Goal: Obtain resource: Obtain resource

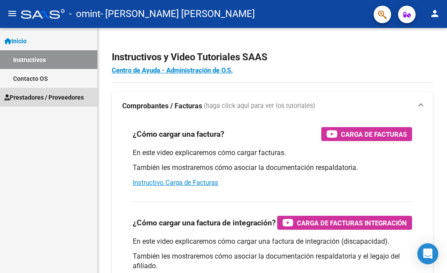
click at [34, 99] on span "Prestadores / Proveedores" at bounding box center [44, 98] width 80 height 10
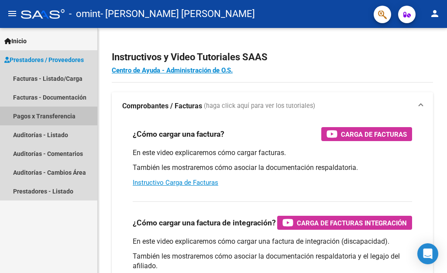
click at [35, 115] on link "Pagos x Transferencia" at bounding box center [48, 116] width 97 height 19
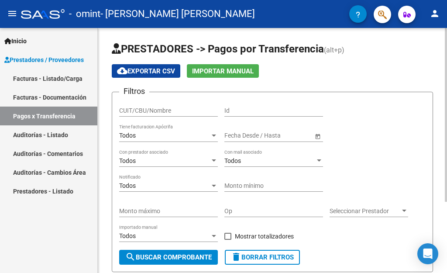
click at [447, 237] on div at bounding box center [446, 150] width 2 height 245
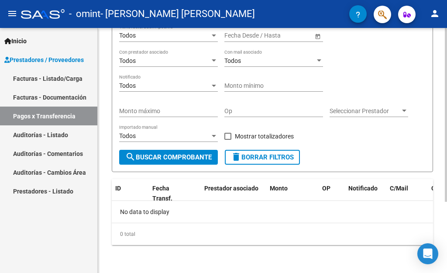
click at [447, 48] on div at bounding box center [446, 150] width 2 height 245
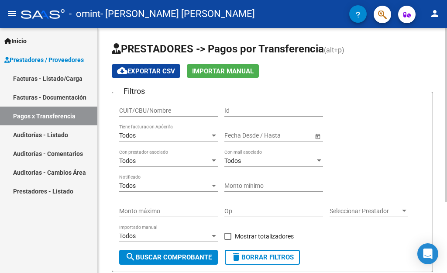
click at [168, 108] on input "CUIT/CBU/Nombre" at bounding box center [168, 110] width 99 height 7
type input "27293979060"
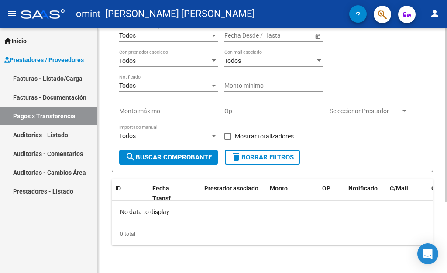
click at [447, 252] on div at bounding box center [446, 150] width 2 height 245
click at [170, 163] on button "search Buscar Comprobante" at bounding box center [168, 157] width 99 height 15
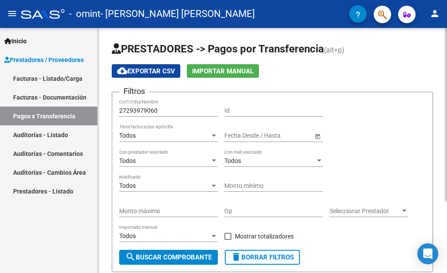
click at [447, 73] on div at bounding box center [446, 150] width 2 height 245
click at [404, 167] on div "Filtros 27293979060 CUIT/CBU/Nombre Id Todos Tiene facturacion Apócrifa Fecha i…" at bounding box center [272, 174] width 307 height 151
click at [447, 233] on div at bounding box center [446, 150] width 2 height 245
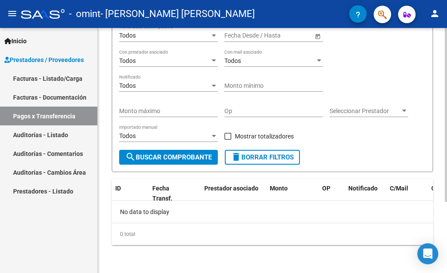
click at [264, 209] on div "No data to display" at bounding box center [273, 212] width 322 height 22
click at [287, 196] on datatable-header-cell "Monto" at bounding box center [293, 193] width 52 height 29
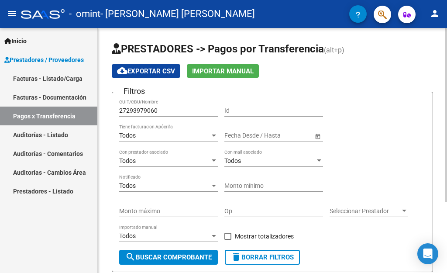
click at [447, 33] on div at bounding box center [446, 150] width 2 height 245
click at [447, 248] on div at bounding box center [446, 150] width 2 height 245
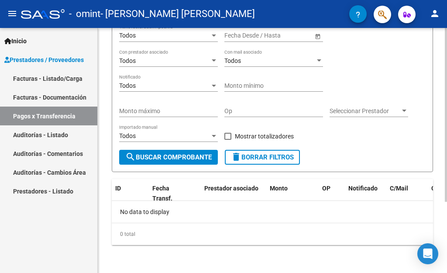
click at [395, 111] on span "Seleccionar Prestador" at bounding box center [365, 111] width 71 height 7
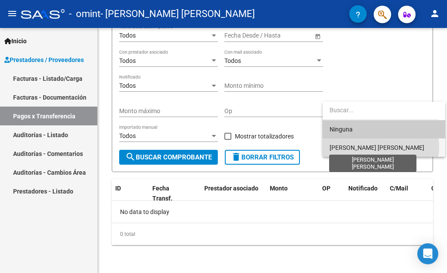
click at [380, 147] on span "[PERSON_NAME] [PERSON_NAME]" at bounding box center [377, 147] width 95 height 7
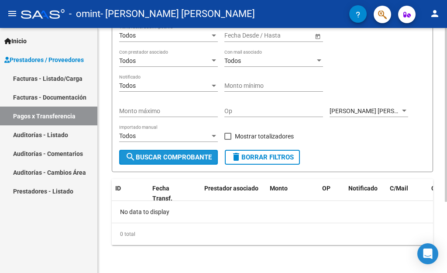
click at [171, 160] on span "search Buscar Comprobante" at bounding box center [168, 157] width 87 height 8
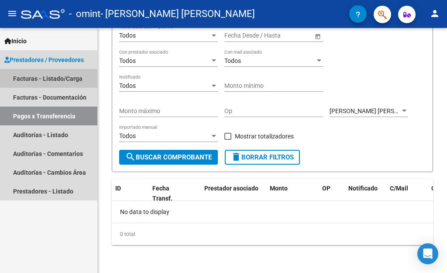
click at [44, 80] on link "Facturas - Listado/Carga" at bounding box center [48, 78] width 97 height 19
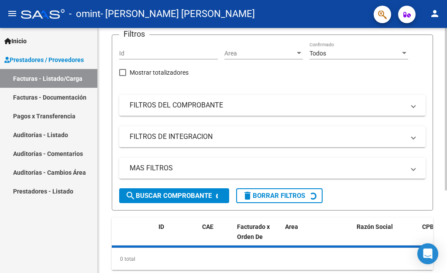
click at [447, 223] on div at bounding box center [446, 150] width 2 height 245
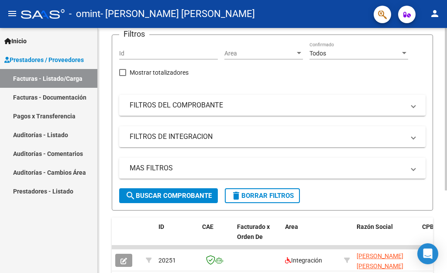
scroll to position [125, 0]
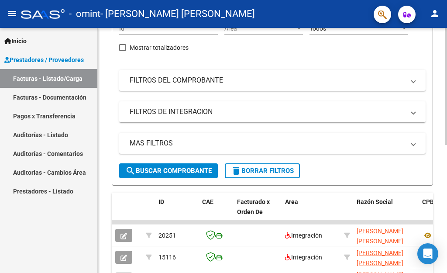
click at [447, 233] on div at bounding box center [446, 150] width 2 height 245
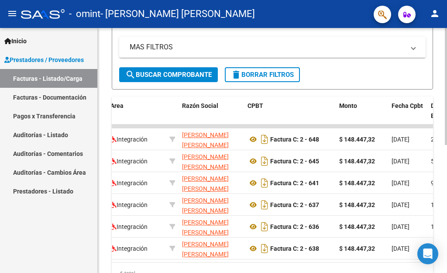
scroll to position [268, 0]
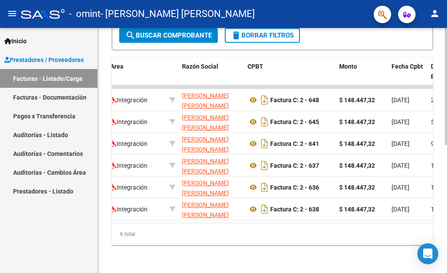
click at [447, 145] on div at bounding box center [446, 86] width 2 height 117
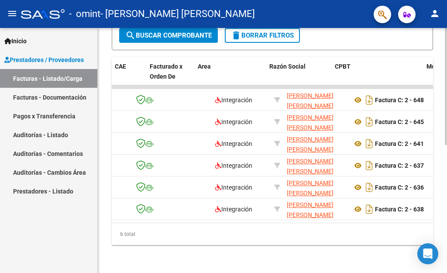
scroll to position [0, 87]
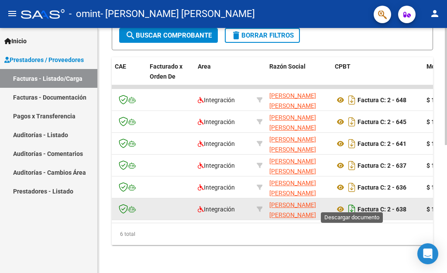
click at [351, 202] on icon "Descargar documento" at bounding box center [352, 209] width 11 height 14
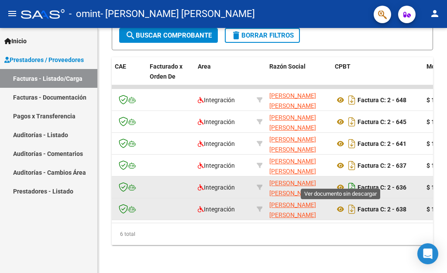
click at [350, 180] on icon "Descargar documento" at bounding box center [352, 187] width 11 height 14
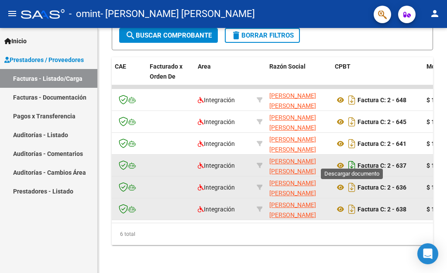
click at [352, 161] on icon "Descargar documento" at bounding box center [352, 166] width 11 height 14
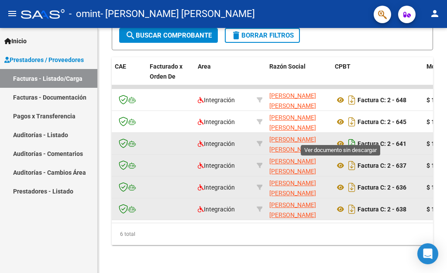
click at [351, 139] on icon "Descargar documento" at bounding box center [352, 144] width 11 height 14
click at [35, 56] on span "Prestadores / Proveedores" at bounding box center [44, 60] width 80 height 10
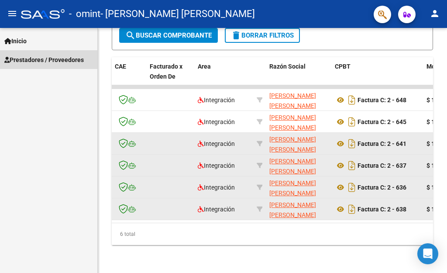
click at [45, 55] on span "Prestadores / Proveedores" at bounding box center [44, 60] width 80 height 10
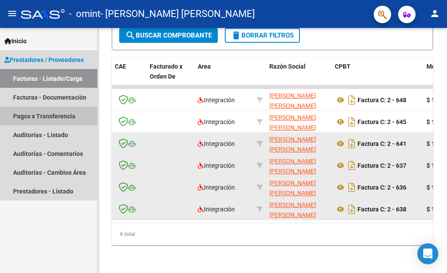
click at [45, 117] on link "Pagos x Transferencia" at bounding box center [48, 116] width 97 height 19
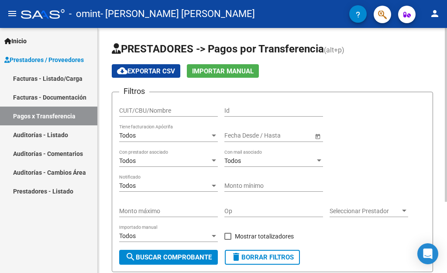
click at [165, 111] on input "CUIT/CBU/Nombre" at bounding box center [168, 110] width 99 height 7
type input "27293979060"
click at [162, 135] on div "Todos" at bounding box center [164, 135] width 91 height 7
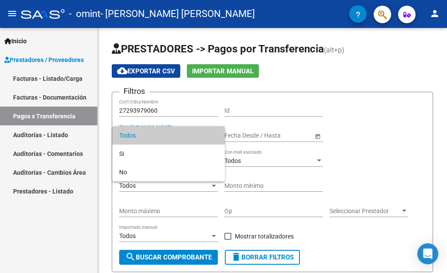
click at [316, 88] on div at bounding box center [223, 136] width 447 height 273
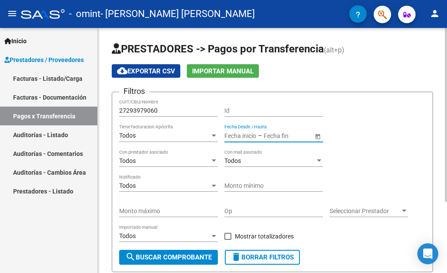
click at [255, 134] on input "text" at bounding box center [241, 135] width 32 height 7
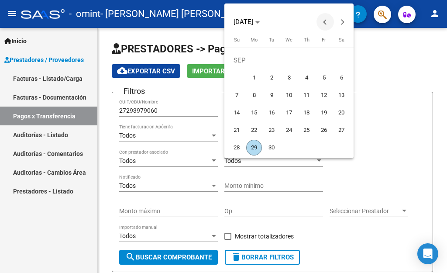
click at [322, 22] on span "Previous month" at bounding box center [325, 21] width 17 height 17
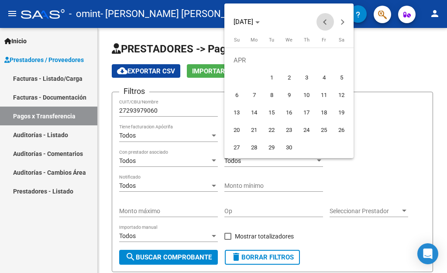
click at [324, 21] on span "Previous month" at bounding box center [325, 21] width 17 height 17
click at [383, 116] on div at bounding box center [223, 136] width 447 height 273
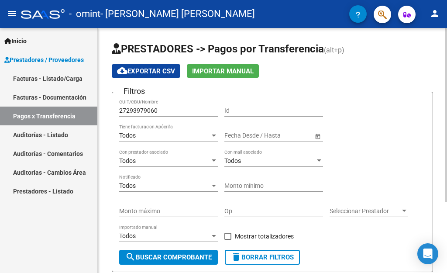
click at [321, 133] on span "Open calendar" at bounding box center [318, 135] width 21 height 21
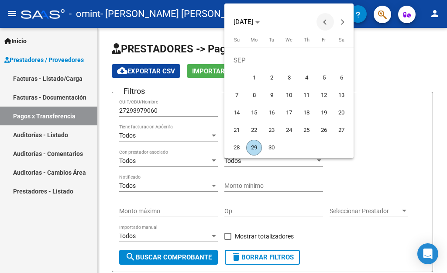
click at [323, 17] on span "Previous month" at bounding box center [325, 21] width 17 height 17
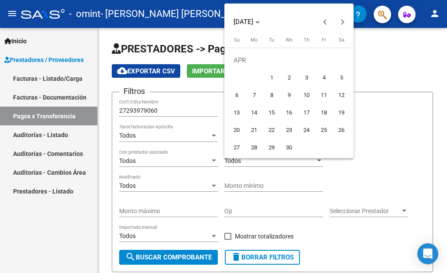
click at [271, 78] on span "1" at bounding box center [272, 78] width 16 height 16
type input "[DATE]"
click at [361, 139] on div at bounding box center [223, 136] width 447 height 273
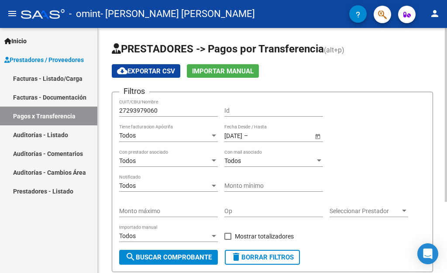
click at [446, 221] on div at bounding box center [446, 150] width 2 height 245
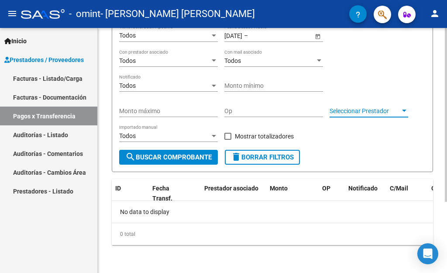
click at [384, 111] on span "Seleccionar Prestador" at bounding box center [365, 111] width 71 height 7
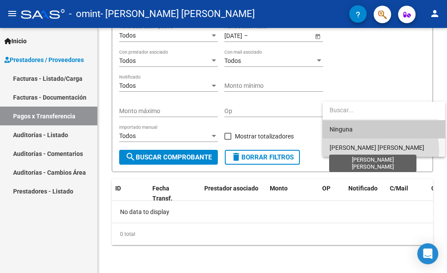
click at [366, 151] on span "[PERSON_NAME] [PERSON_NAME]" at bounding box center [377, 147] width 95 height 7
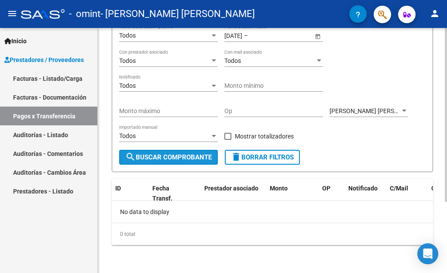
click at [192, 158] on span "search Buscar Comprobante" at bounding box center [168, 157] width 87 height 8
click at [447, 153] on div at bounding box center [446, 115] width 2 height 174
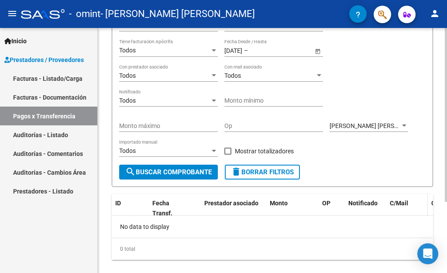
click at [402, 208] on datatable-header-cell "C/Mail" at bounding box center [408, 208] width 42 height 29
click at [430, 208] on datatable-header-cell "Creado" at bounding box center [447, 208] width 39 height 29
click at [181, 207] on div "Fecha Transf." at bounding box center [169, 208] width 32 height 20
click at [168, 170] on span "search Buscar Comprobante" at bounding box center [168, 172] width 87 height 8
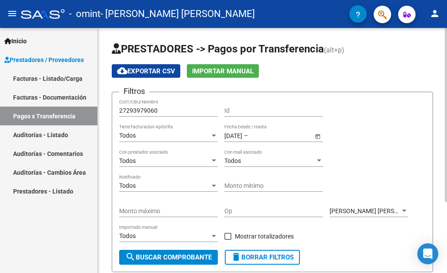
click at [447, 63] on div at bounding box center [446, 150] width 2 height 245
click at [156, 73] on span "cloud_download Exportar CSV" at bounding box center [146, 71] width 58 height 8
click at [406, 86] on app-list-header "PRESTADORES -> Pagos por Transferencia (alt+p) cloud_download Exportar CSV Impo…" at bounding box center [273, 157] width 322 height 230
click at [440, 150] on div "PRESTADORES -> Pagos por Transferencia (alt+p) cloud_download Exportar CSV Impo…" at bounding box center [273, 200] width 350 height 345
